Goal: Find specific page/section: Find specific page/section

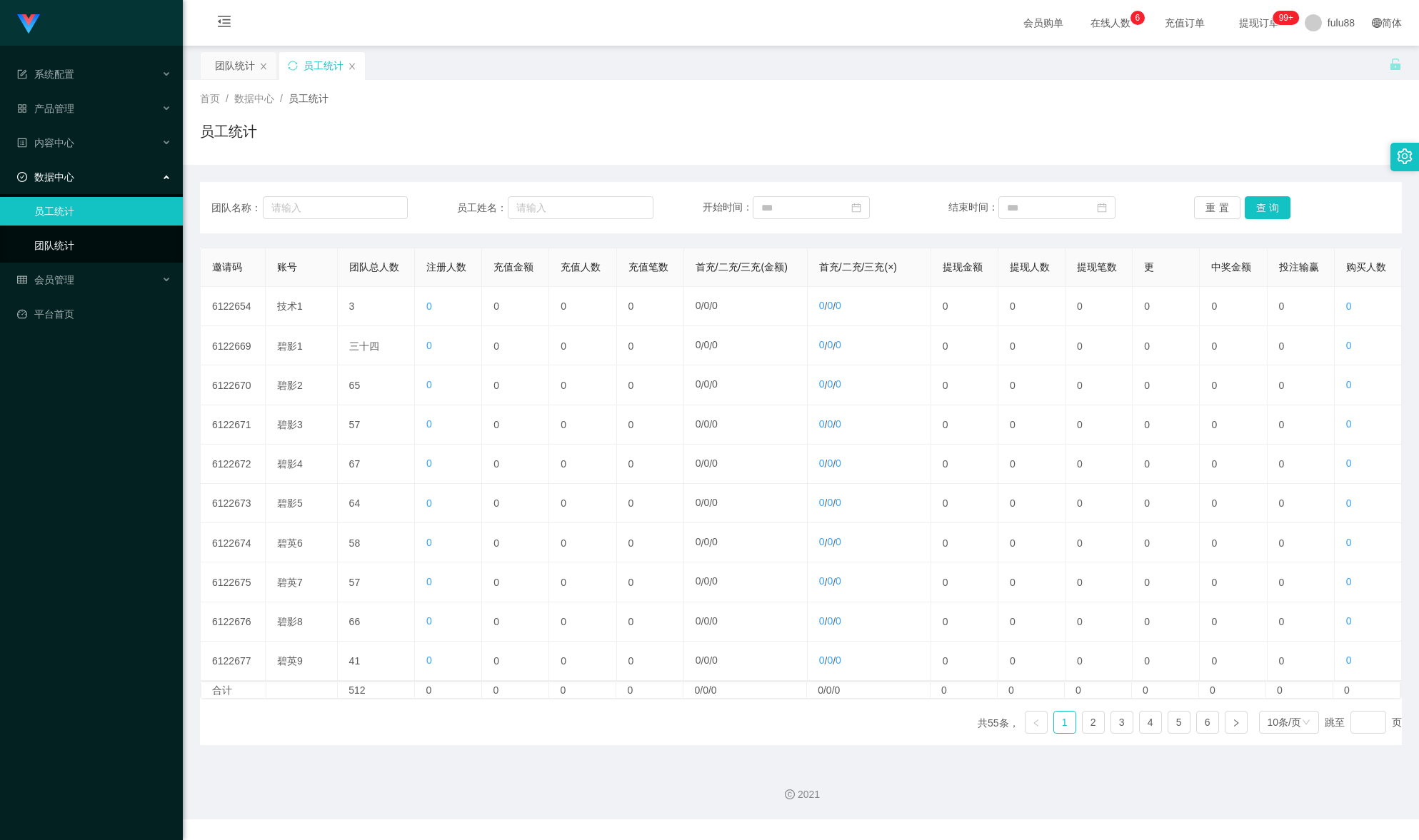
click at [130, 244] on link "团队统计" at bounding box center [102, 246] width 137 height 29
